Goal: Check status: Check status

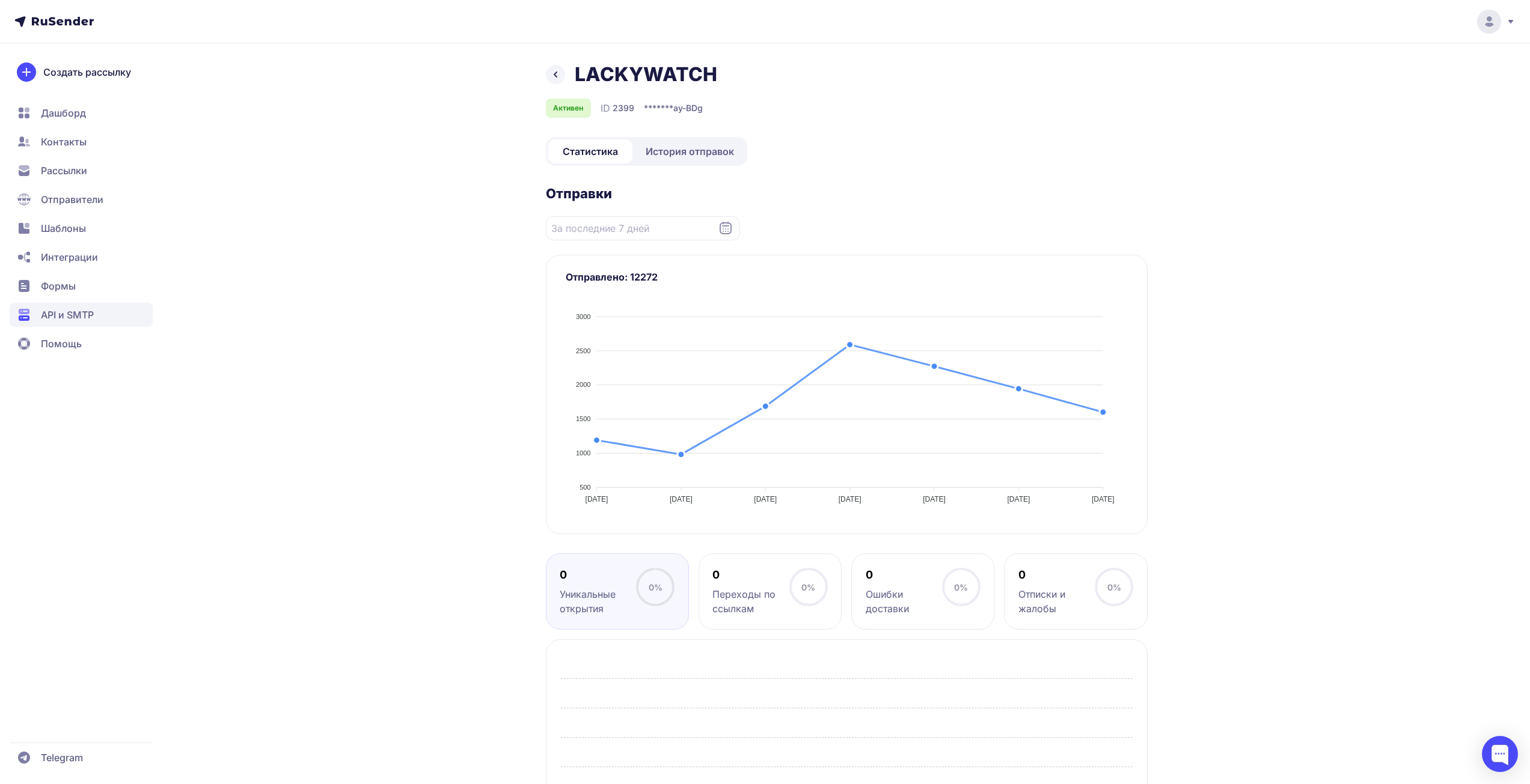
click at [711, 155] on span "История отправок" at bounding box center [690, 151] width 89 height 15
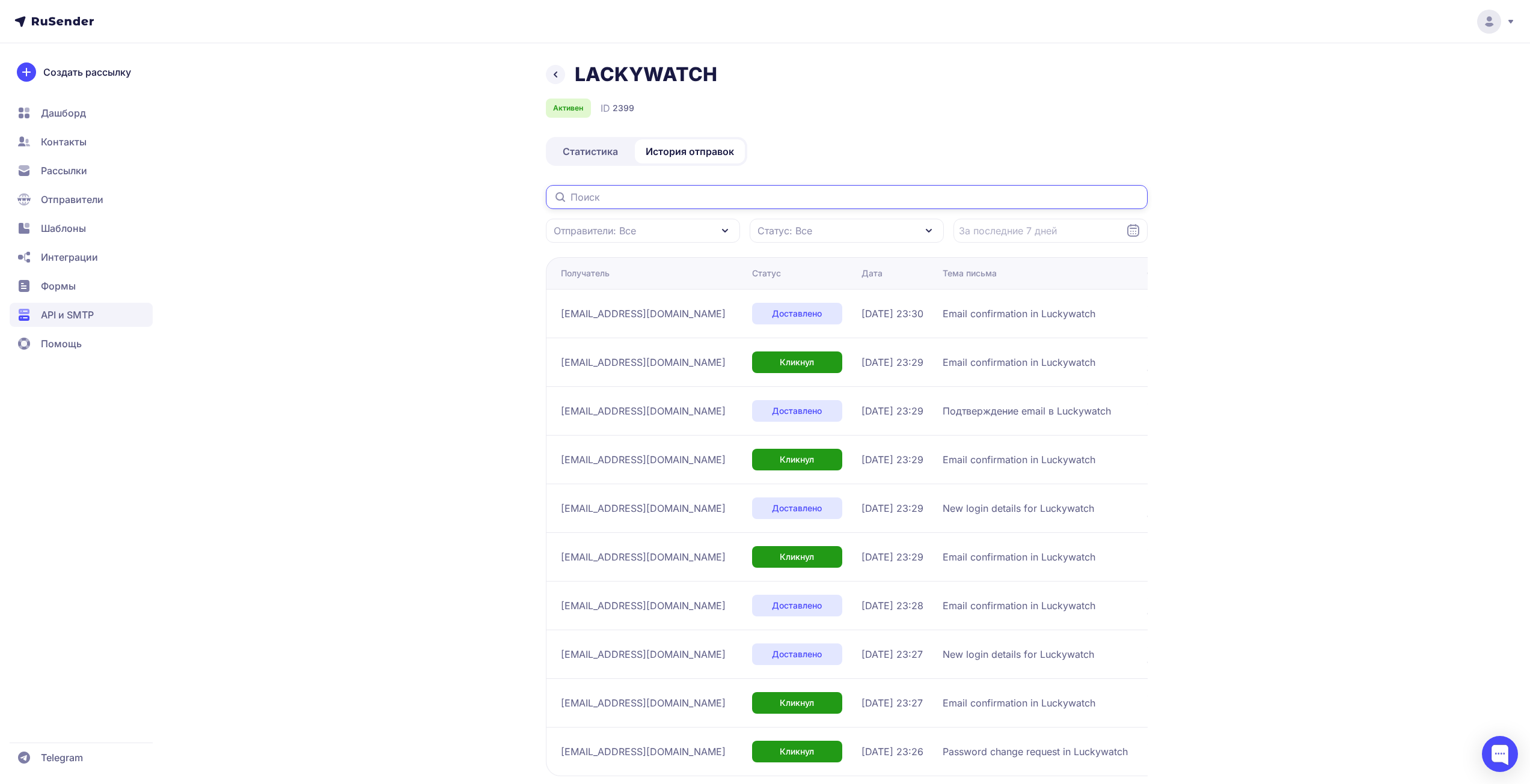
click at [736, 199] on input "text" at bounding box center [847, 197] width 602 height 24
paste input "[EMAIL_ADDRESS][DOMAIN_NAME]"
type input "[EMAIL_ADDRESS][DOMAIN_NAME]"
click at [363, 292] on div "LACKYWATCH Активен ID 2399 Статистика История отправок [EMAIL_ADDRESS][DOMAIN_N…" at bounding box center [765, 456] width 866 height 787
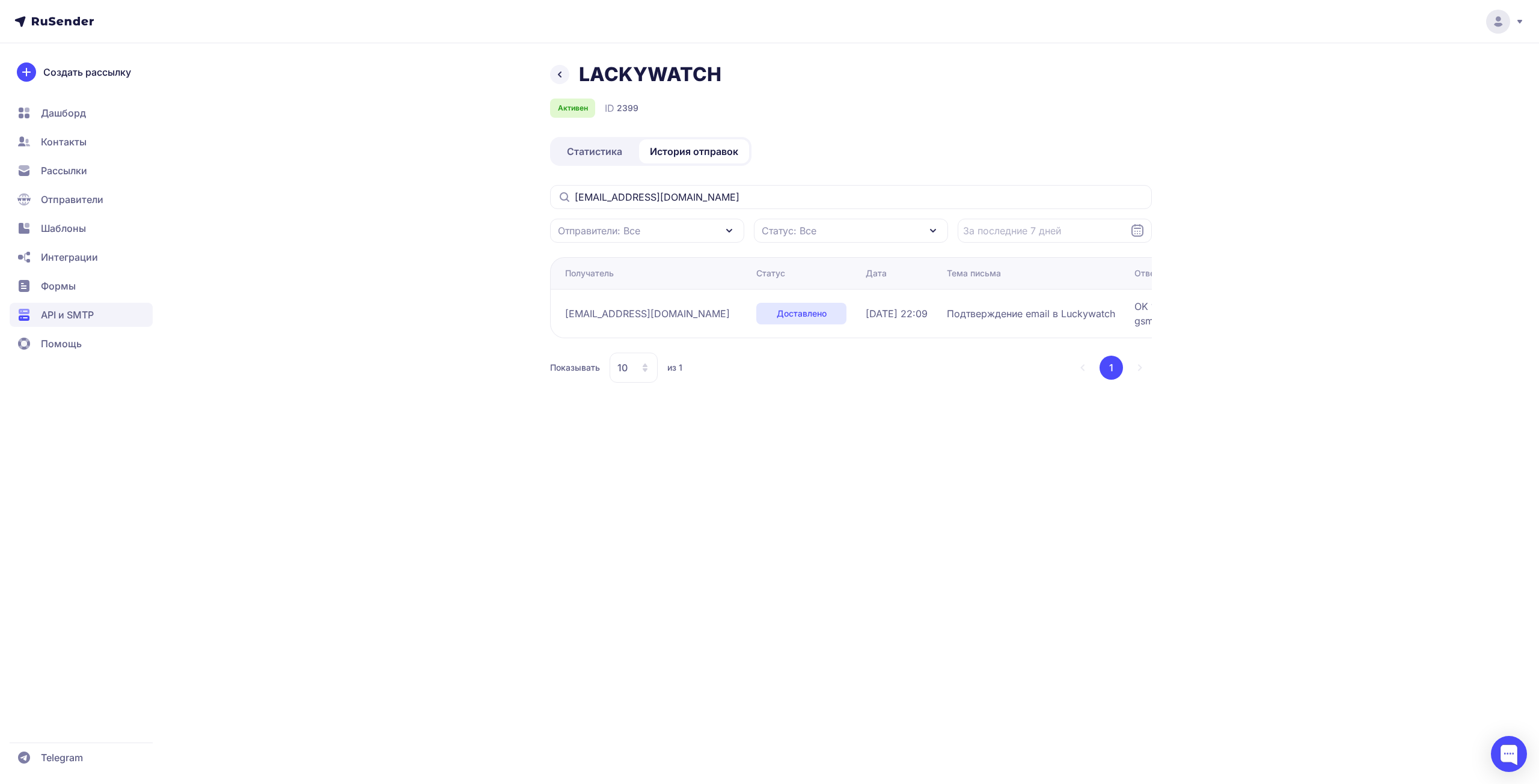
click at [286, 92] on div "LACKYWATCH Активен ID 2399 Статистика История отправок [EMAIL_ADDRESS][DOMAIN_N…" at bounding box center [769, 392] width 1539 height 784
click at [74, 308] on span "API и SMTP" at bounding box center [67, 315] width 53 height 15
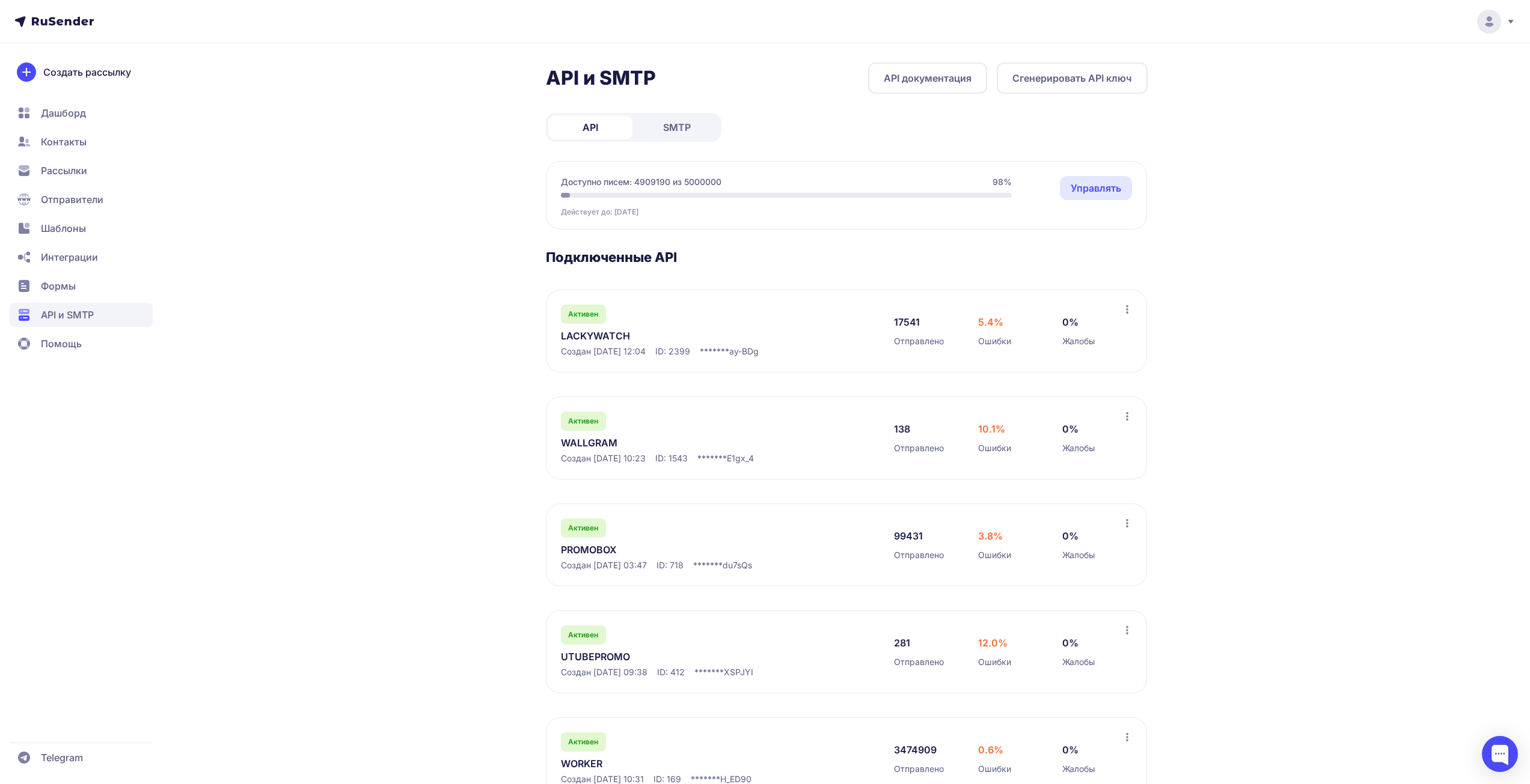
click at [1249, 304] on div "API и SMTP API документация Сгенерировать API ключ API SMTP Доступно писем: 490…" at bounding box center [765, 521] width 1530 height 1043
